Goal: Task Accomplishment & Management: Complete application form

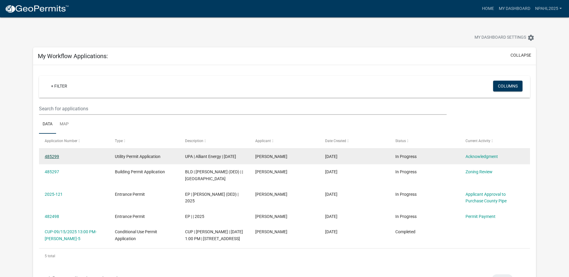
click at [55, 155] on link "485299" at bounding box center [52, 156] width 14 height 5
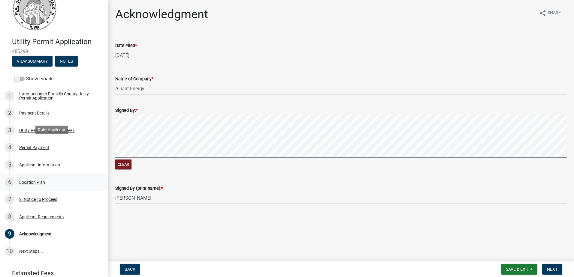
scroll to position [59, 0]
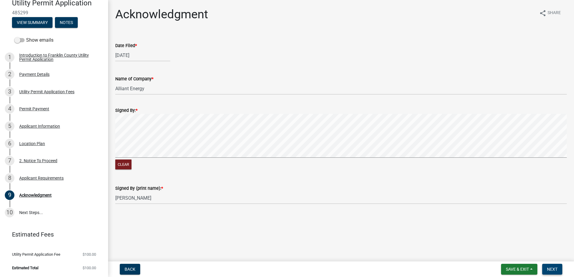
click at [552, 267] on span "Next" at bounding box center [552, 269] width 11 height 5
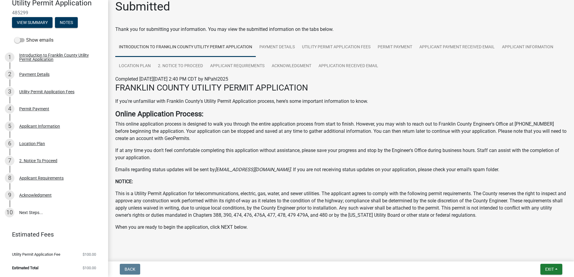
scroll to position [15, 0]
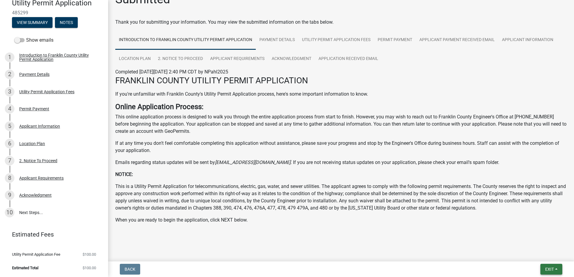
drag, startPoint x: 543, startPoint y: 264, endPoint x: 529, endPoint y: 212, distance: 54.7
click at [544, 264] on button "Exit" at bounding box center [551, 269] width 22 height 11
click at [530, 238] on button "Save" at bounding box center [538, 239] width 48 height 14
click at [545, 266] on button "Exit" at bounding box center [551, 269] width 22 height 11
click at [537, 252] on button "Save & Exit" at bounding box center [538, 254] width 48 height 14
